Goal: Find specific page/section: Find specific page/section

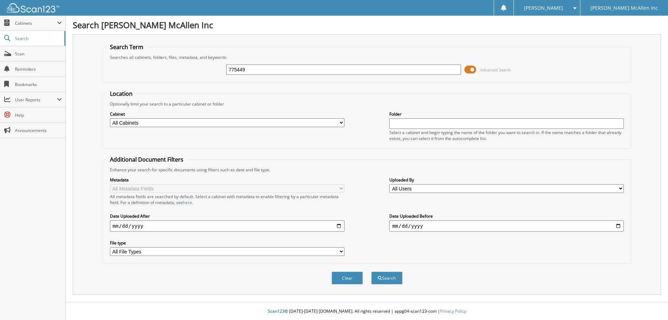
type input "775449"
click at [371, 271] on button "Search" at bounding box center [386, 277] width 31 height 13
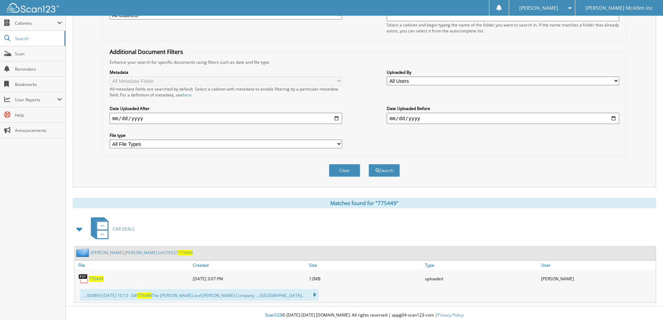
scroll to position [112, 0]
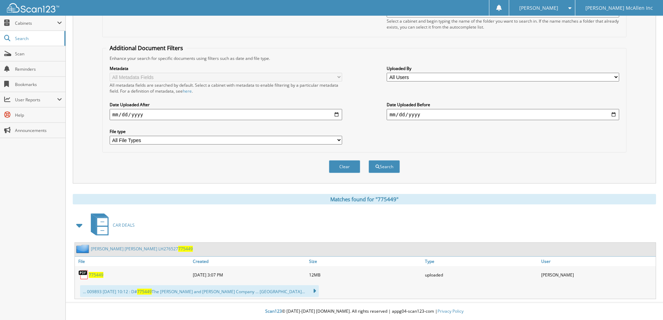
click at [95, 275] on span "775449" at bounding box center [96, 275] width 15 height 6
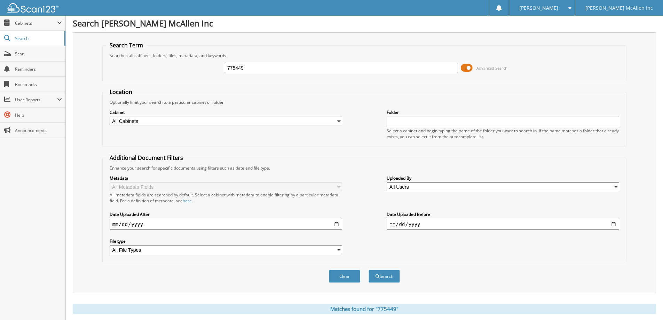
scroll to position [0, 0]
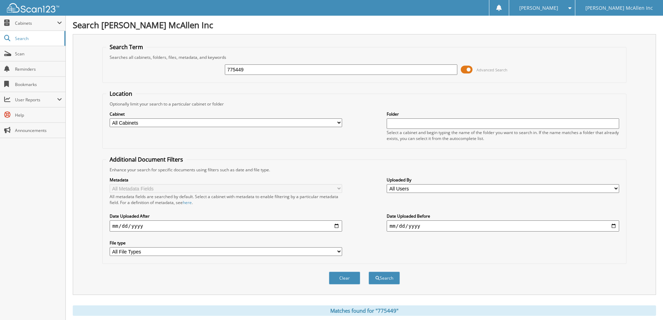
drag, startPoint x: 221, startPoint y: 72, endPoint x: 206, endPoint y: 72, distance: 15.0
click at [206, 72] on div "775449 Advanced Search" at bounding box center [364, 69] width 516 height 19
type input "775460"
click at [369, 271] on button "Search" at bounding box center [384, 277] width 31 height 13
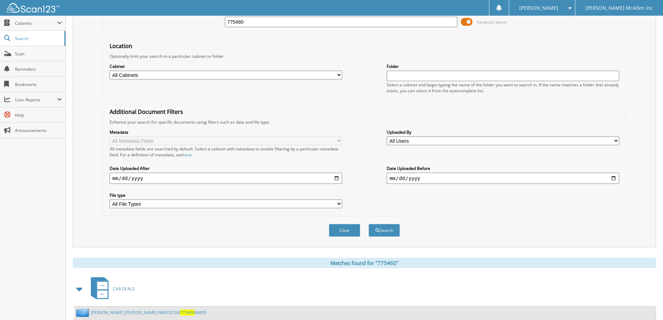
scroll to position [112, 0]
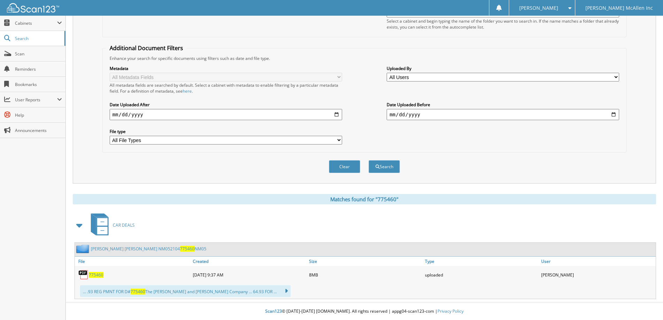
click at [98, 275] on span "775460" at bounding box center [96, 275] width 15 height 6
click at [96, 274] on span "775460" at bounding box center [96, 275] width 15 height 6
